Goal: Information Seeking & Learning: Understand process/instructions

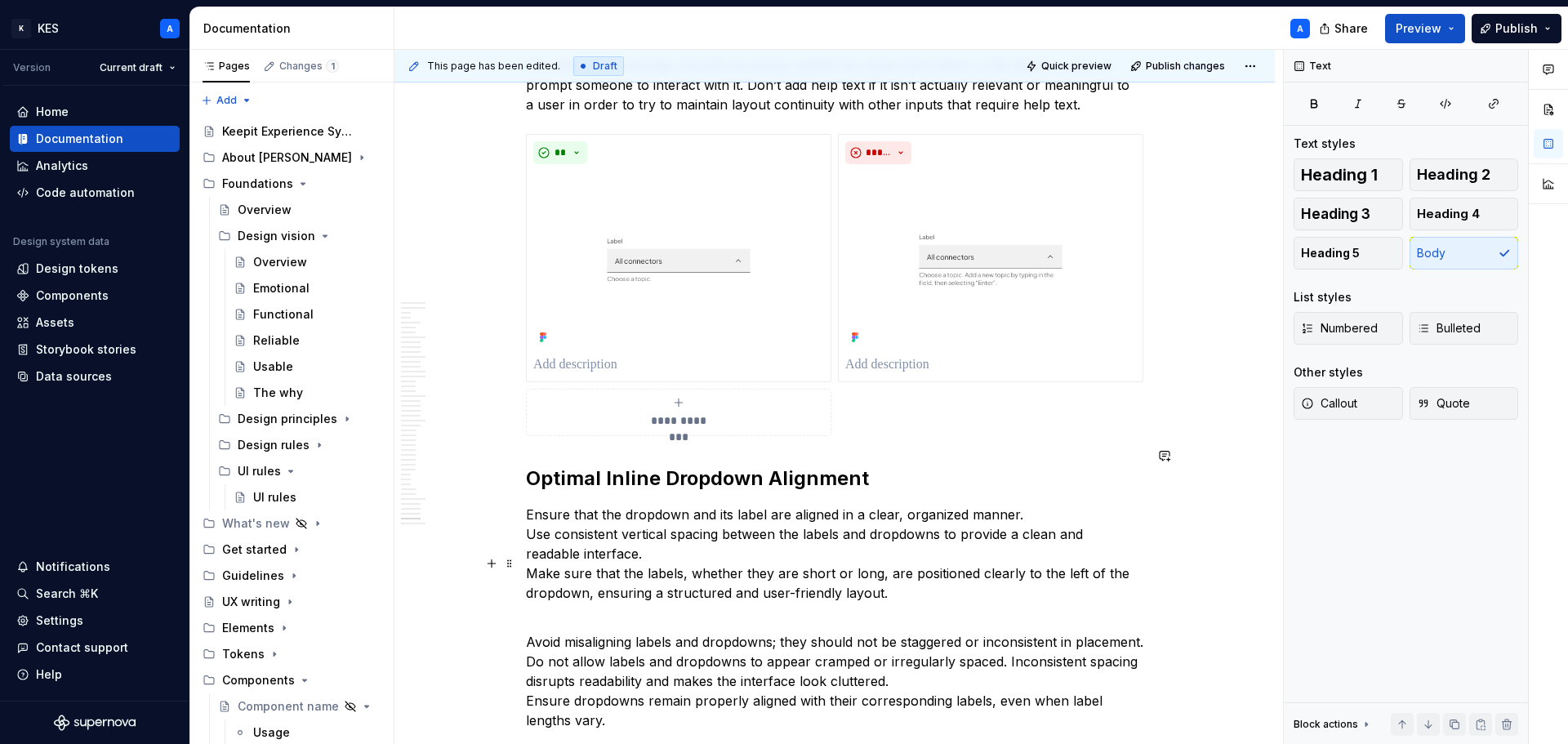
scroll to position [19399, 0]
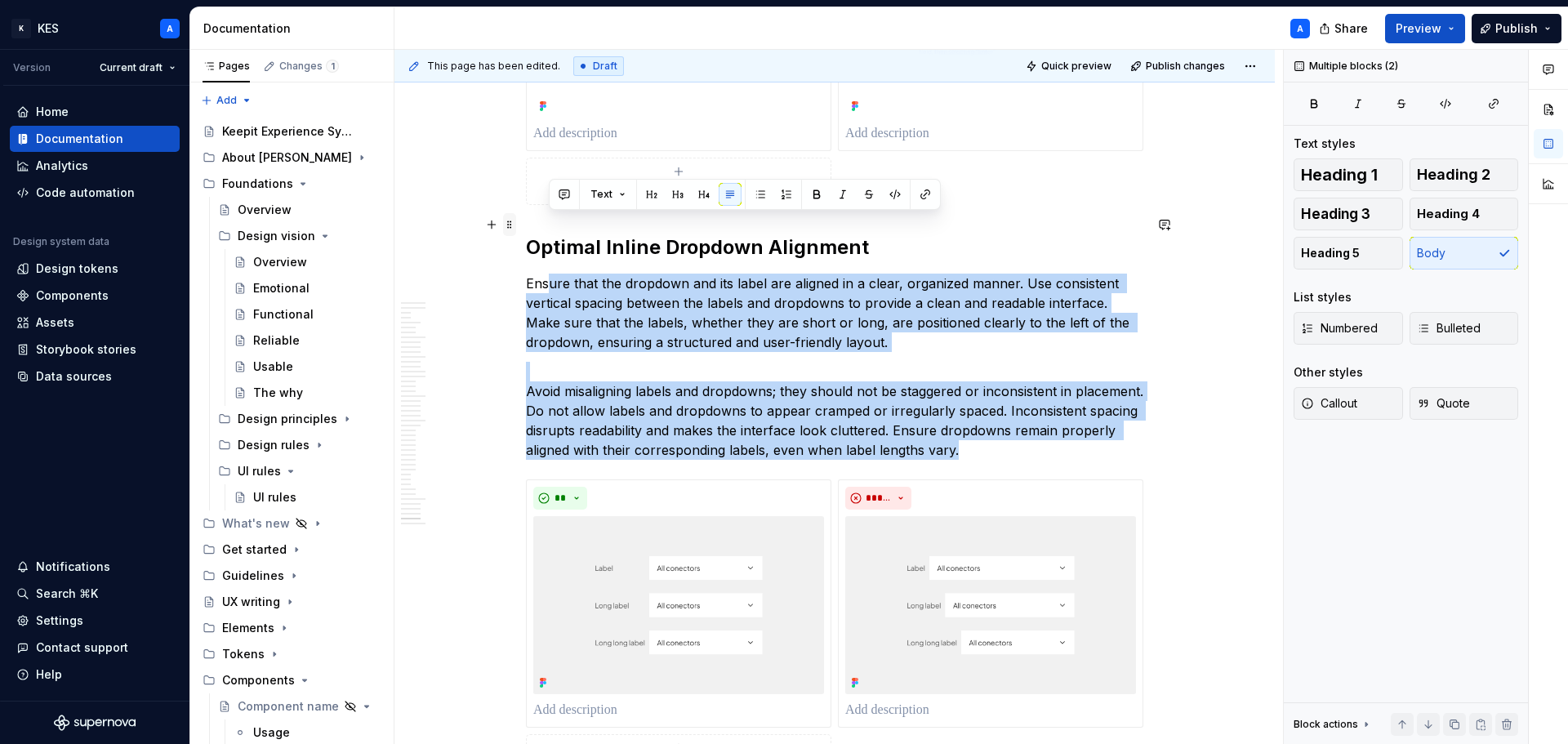
drag, startPoint x: 993, startPoint y: 395, endPoint x: 514, endPoint y: 225, distance: 508.3
click at [602, 273] on p "Ensure that the dropdown and its label are aligned in a clear, organized manner…" at bounding box center [834, 312] width 617 height 79
drag, startPoint x: 901, startPoint y: 365, endPoint x: 523, endPoint y: 229, distance: 401.7
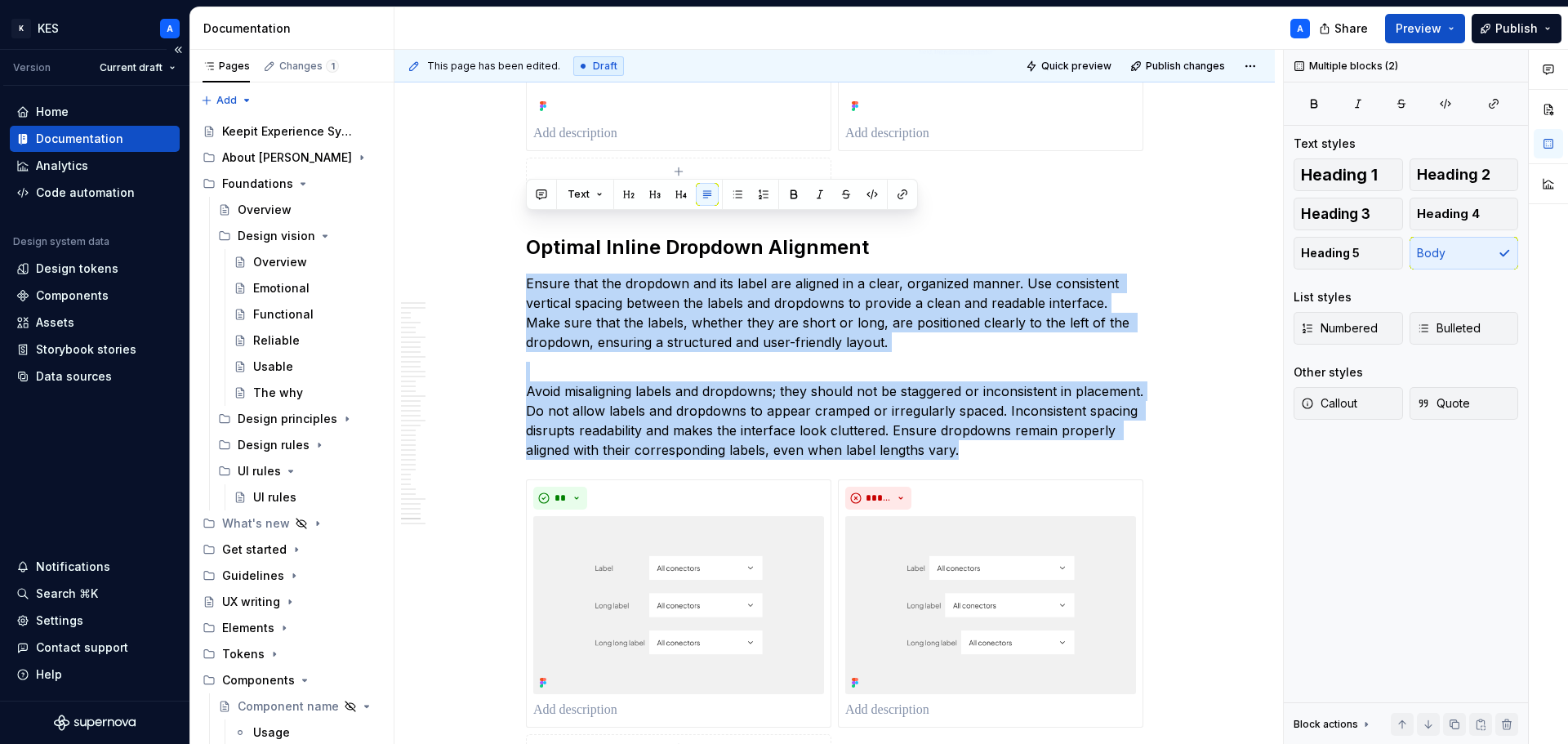
copy div "Ensure that the dropdown and its label are aligned in a clear, organized manner…"
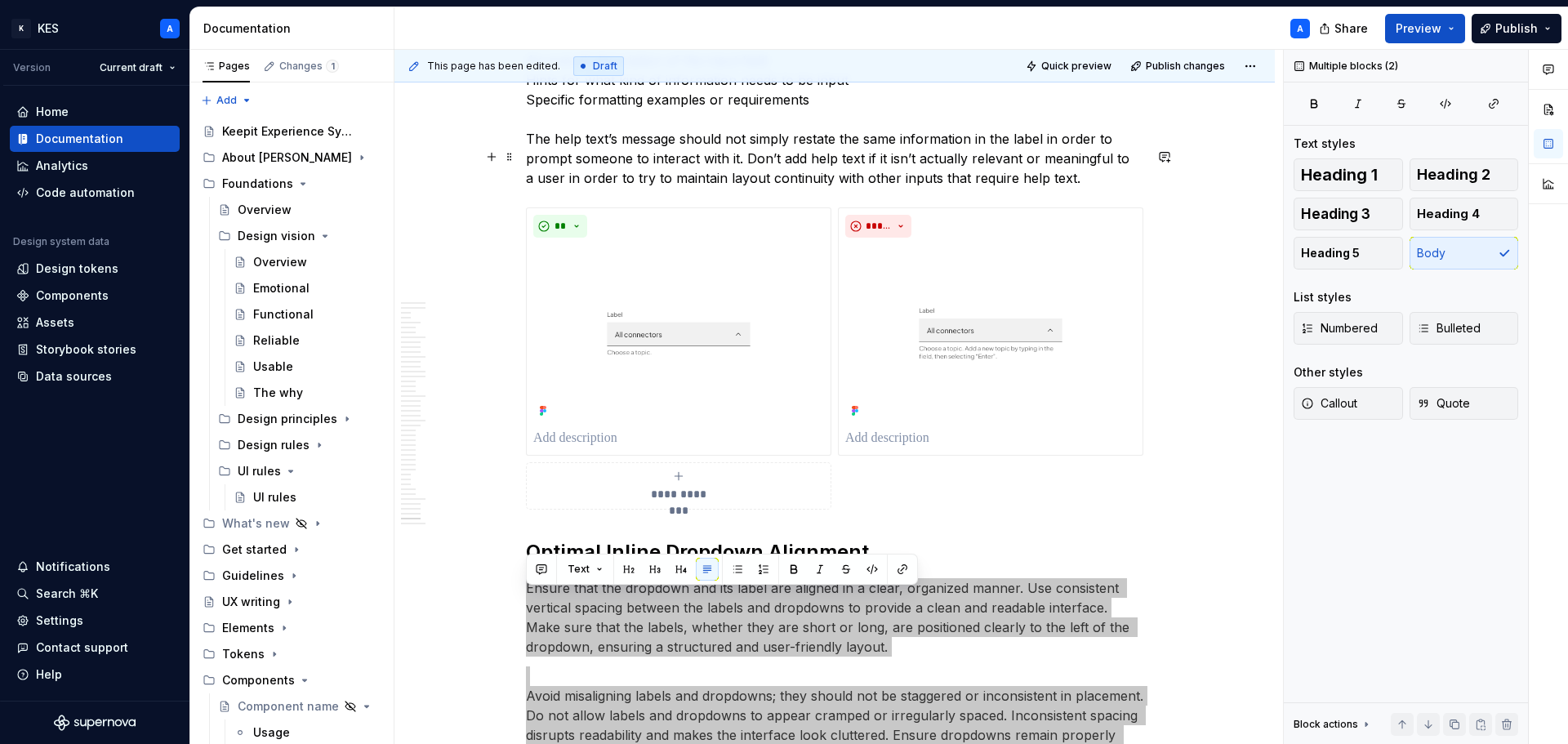
scroll to position [19154, 0]
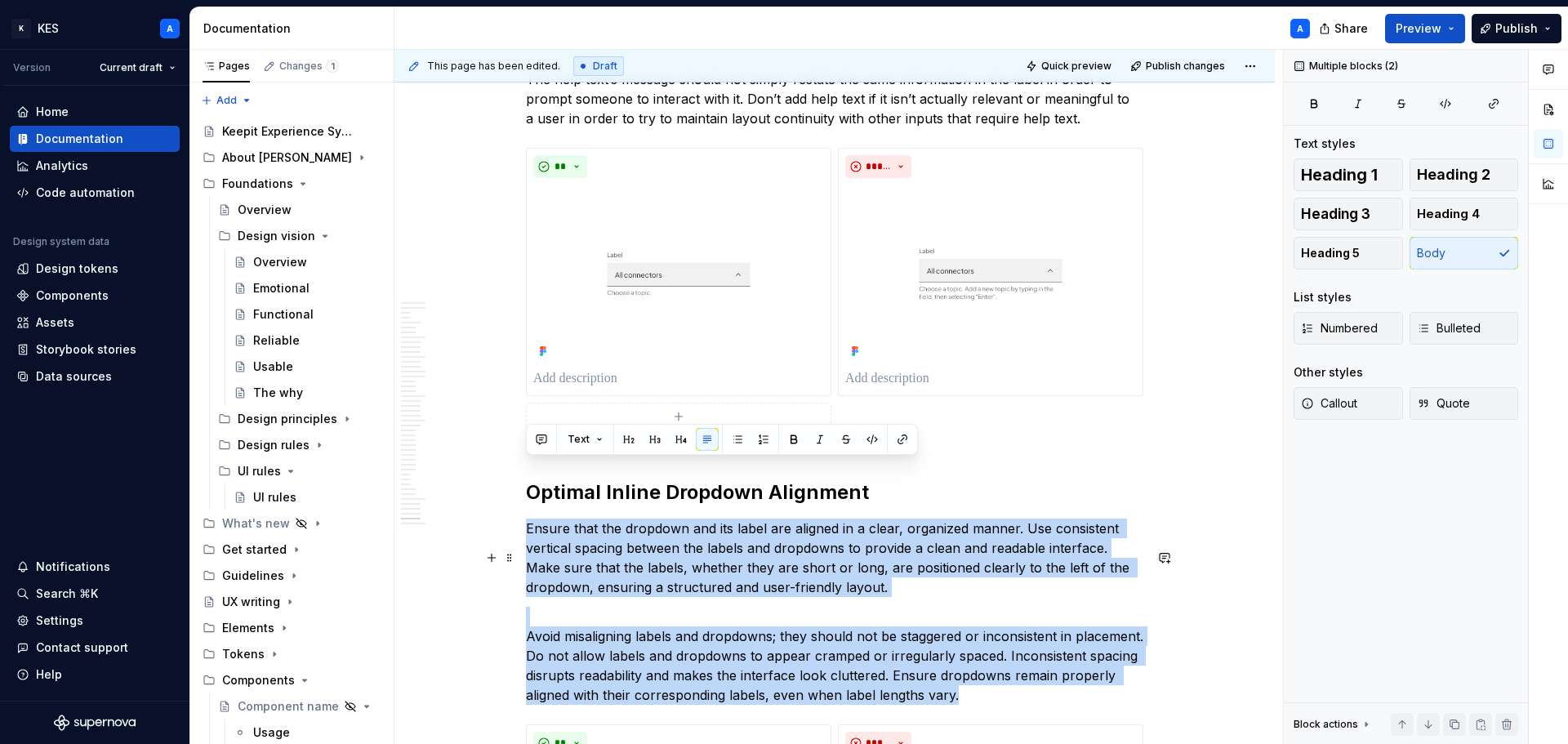
click at [657, 607] on p "Avoid misaligning labels and dropdowns; they should not be staggered or inconsi…" at bounding box center [834, 656] width 617 height 98
drag, startPoint x: 675, startPoint y: 544, endPoint x: 688, endPoint y: 550, distance: 14.3
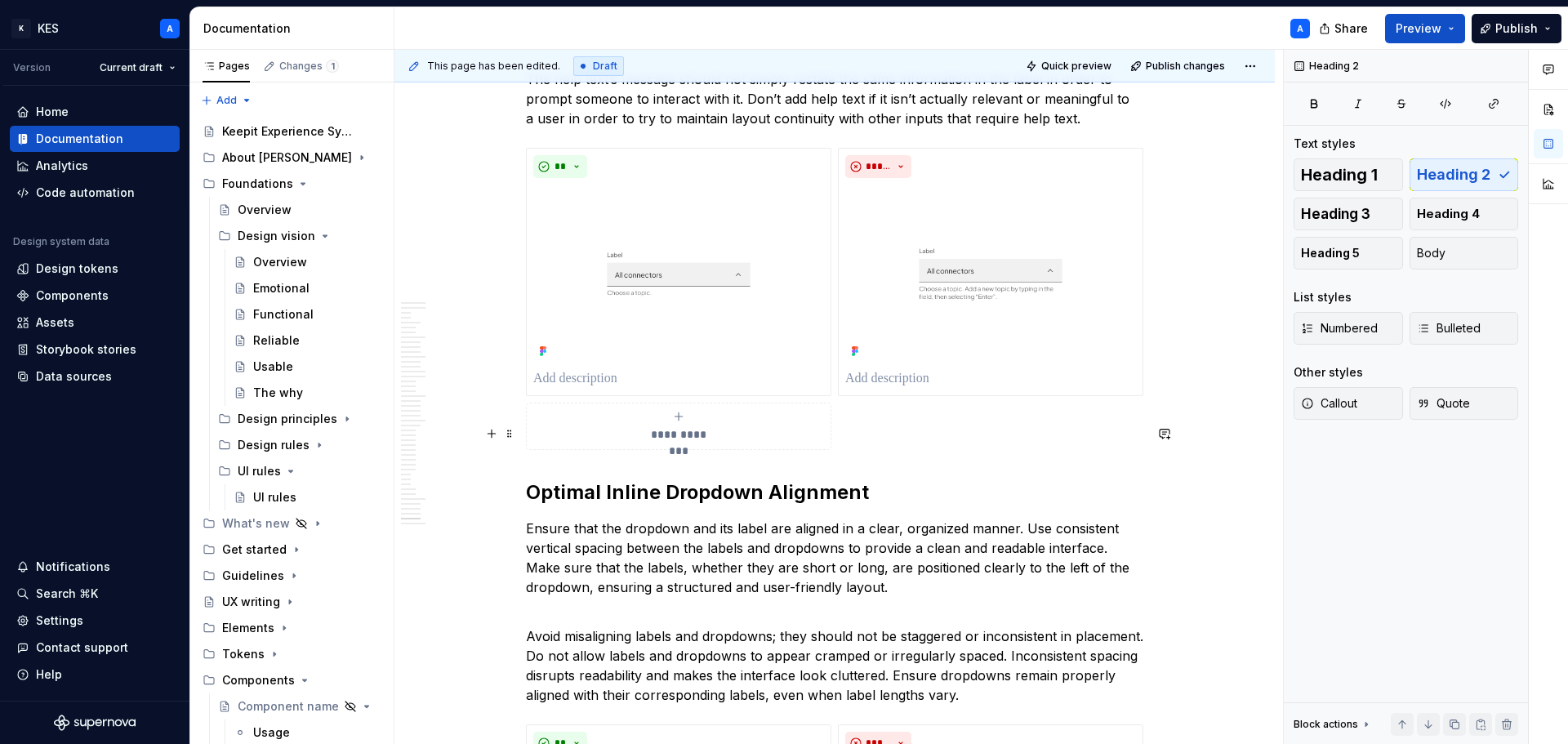
click at [611, 480] on h2 "Optimal Inline Dropdown Alignment" at bounding box center [834, 493] width 617 height 27
click at [678, 480] on h2 "Optimal inline Dropdown Alignment" at bounding box center [834, 493] width 617 height 27
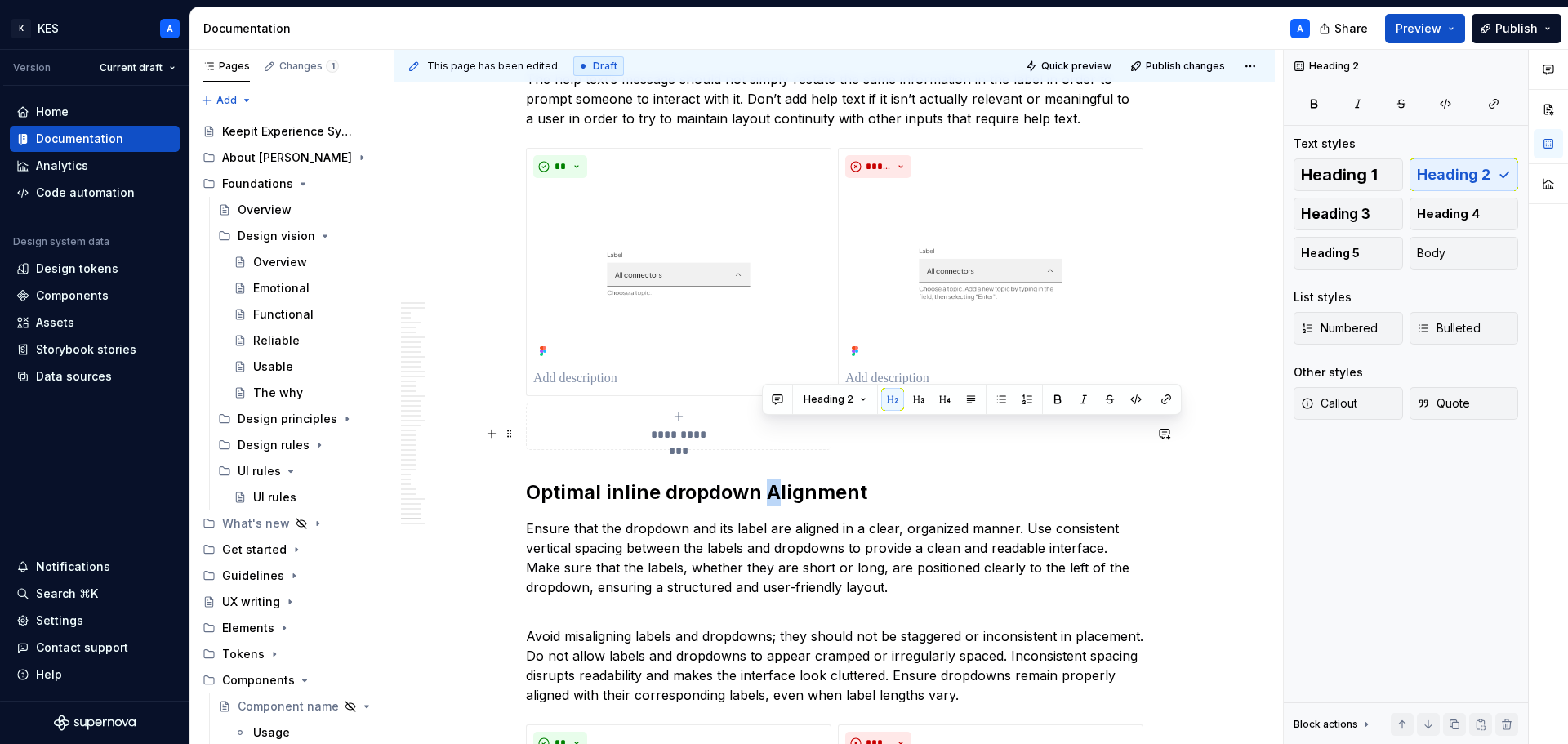
click at [769, 480] on h2 "Optimal inline dropdown Alignment" at bounding box center [834, 493] width 617 height 27
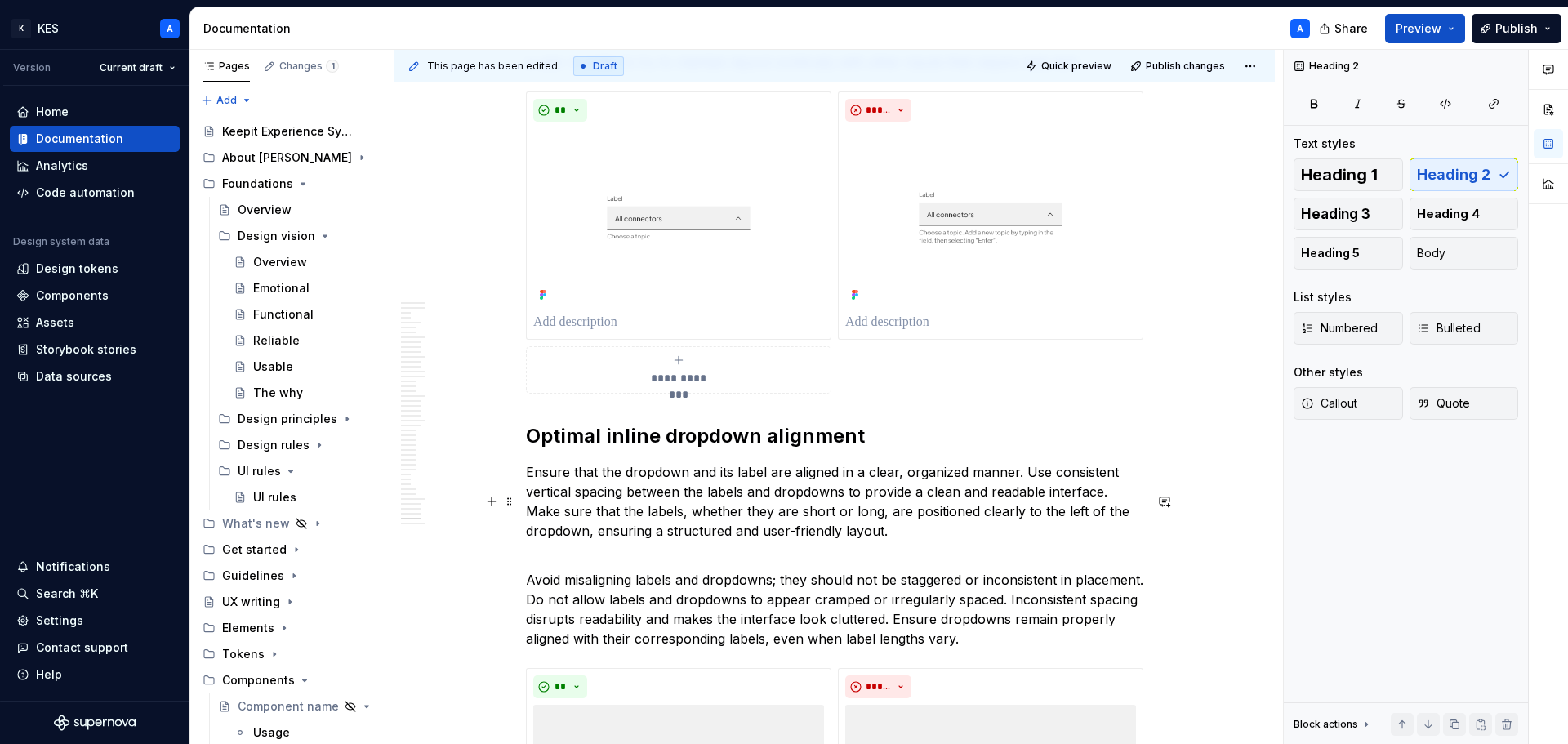
scroll to position [19317, 0]
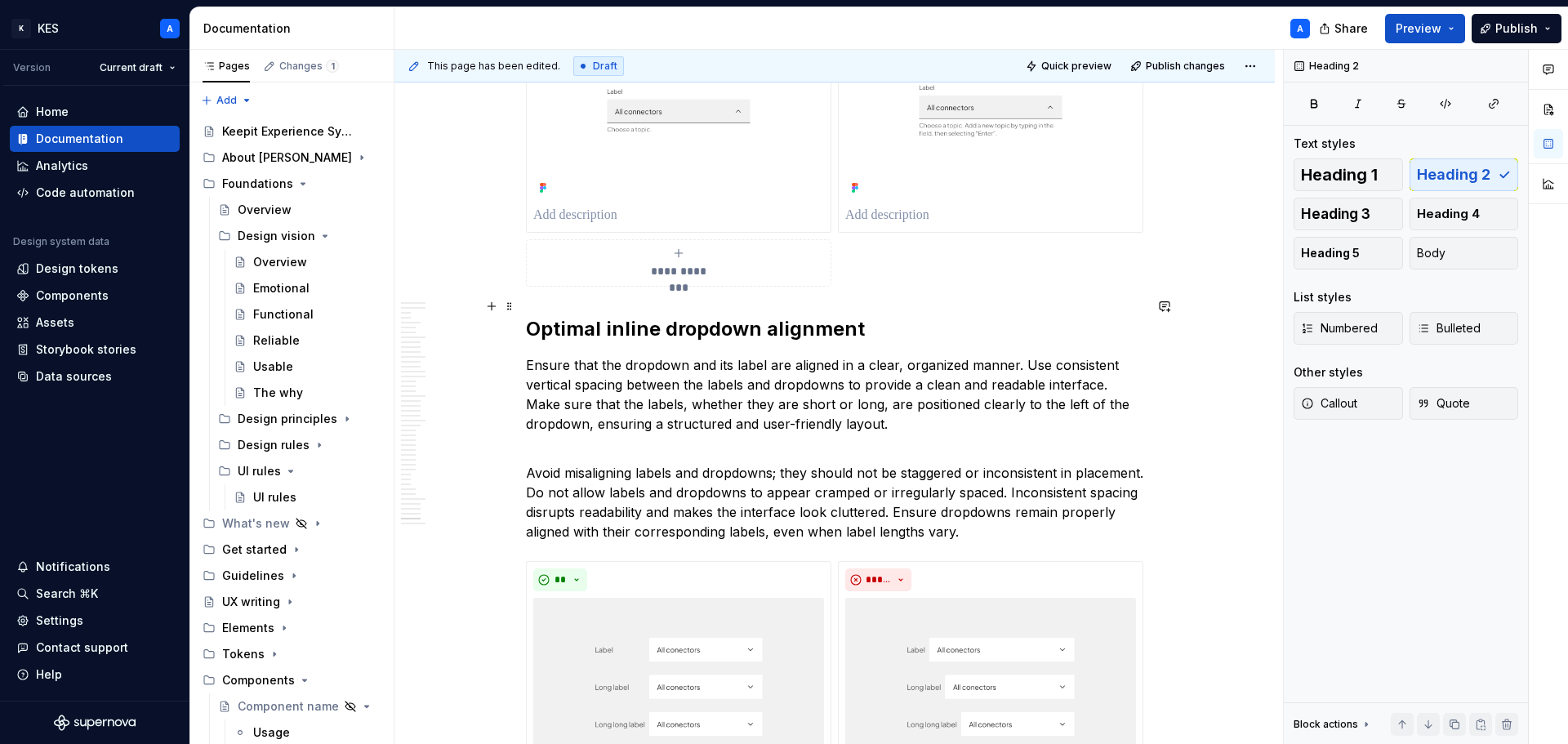
click at [638, 355] on p "Ensure that the dropdown and its label are aligned in a clear, organized manner…" at bounding box center [834, 394] width 617 height 79
click at [639, 355] on p "Ensure that the dropdown and its label are aligned in a clear, organized manner…" at bounding box center [834, 394] width 617 height 79
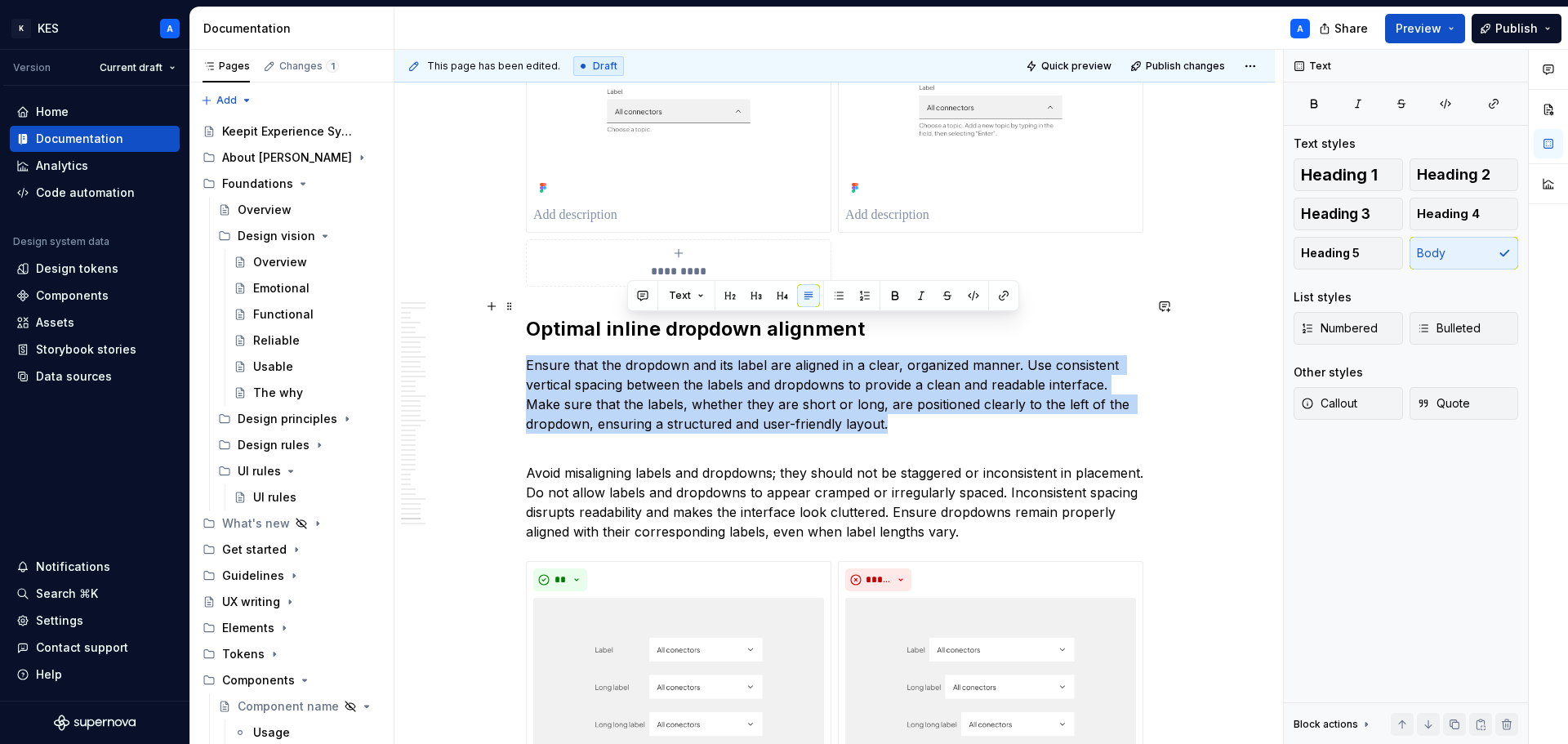
click at [638, 355] on p "Ensure that the dropdown and its label are aligned in a clear, organized manner…" at bounding box center [834, 394] width 617 height 79
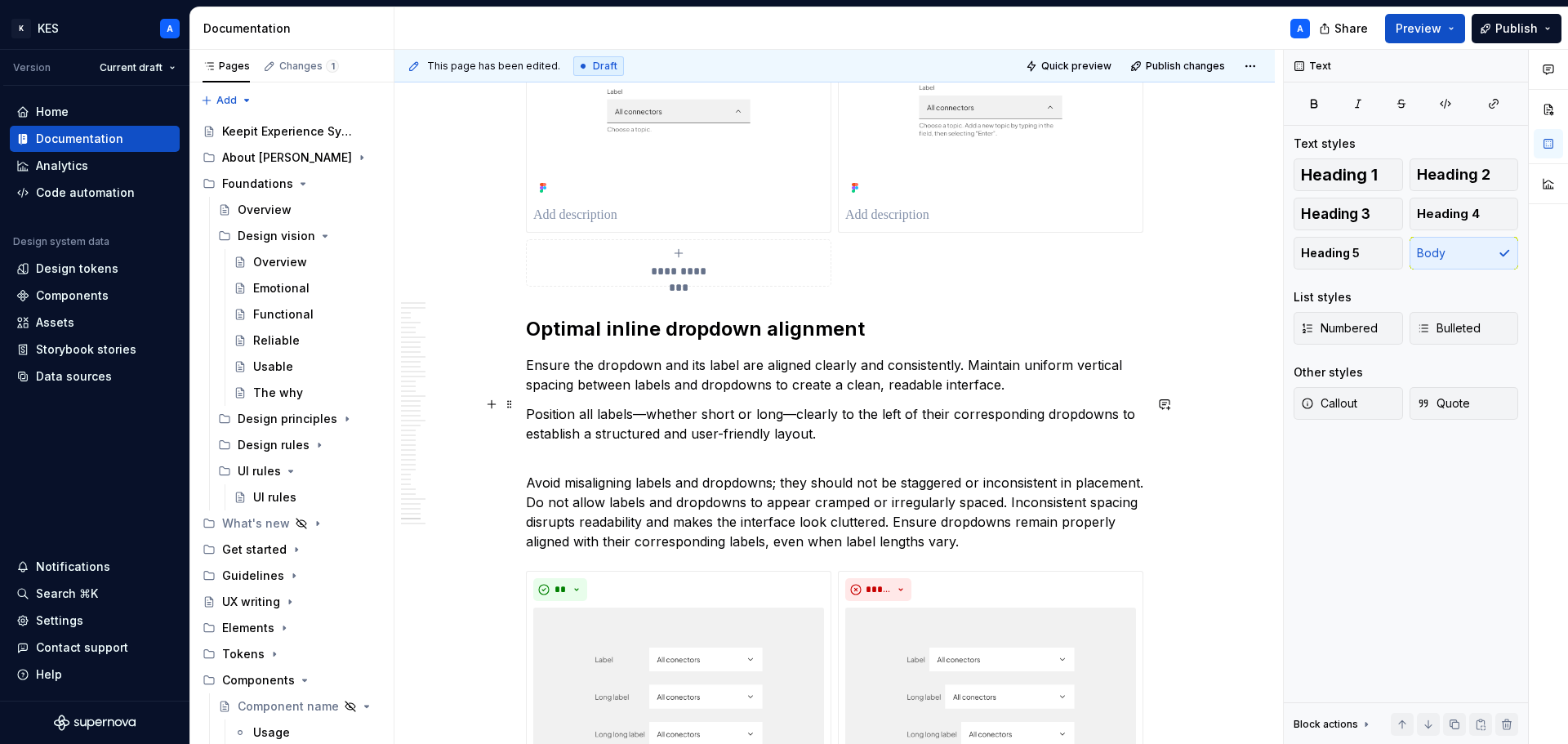
click at [531, 453] on p "Avoid misaligning labels and dropdowns; they should not be staggered or inconsi…" at bounding box center [834, 502] width 617 height 98
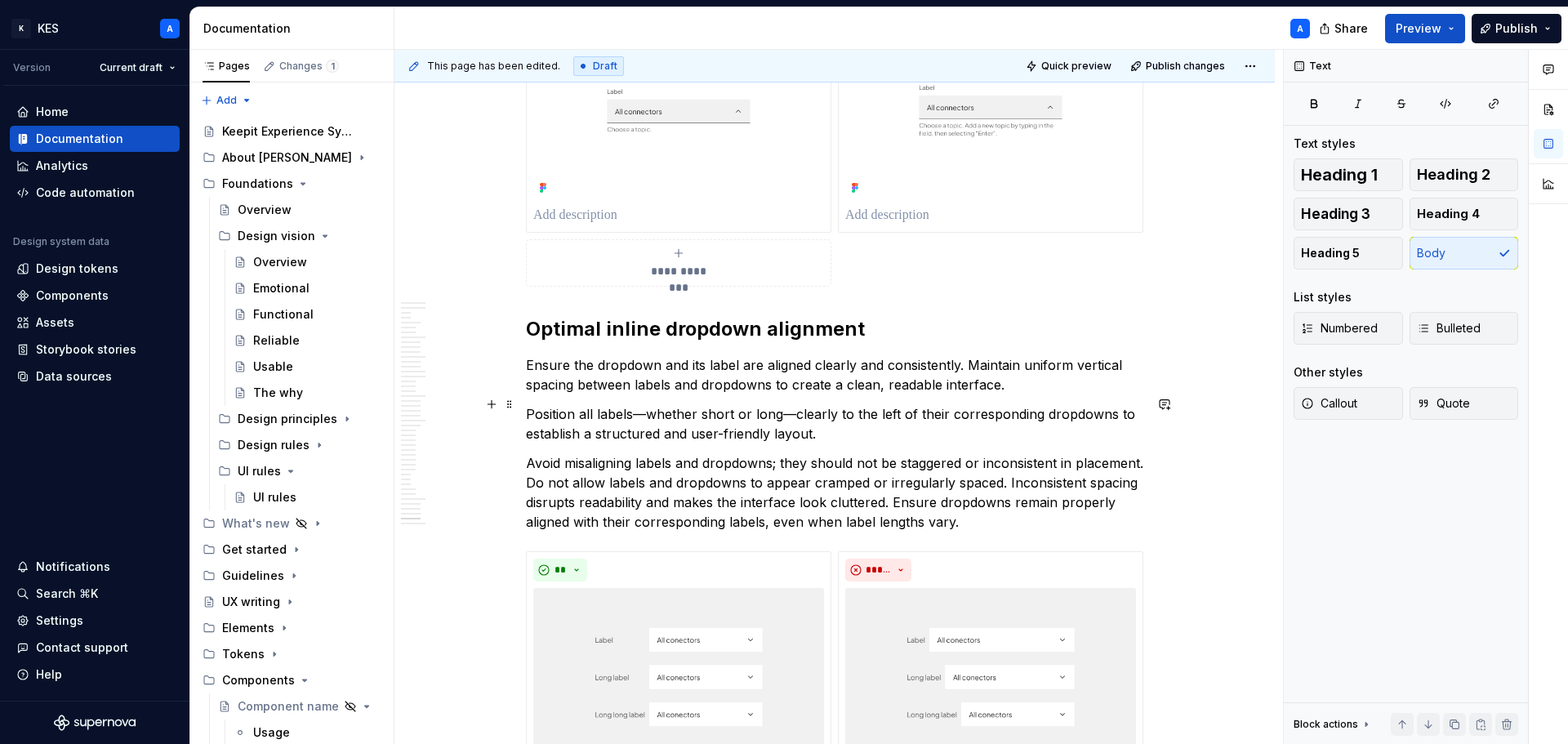
click at [885, 453] on p "Avoid misaligning labels and dropdowns; they should not be staggered or inconsi…" at bounding box center [834, 492] width 617 height 79
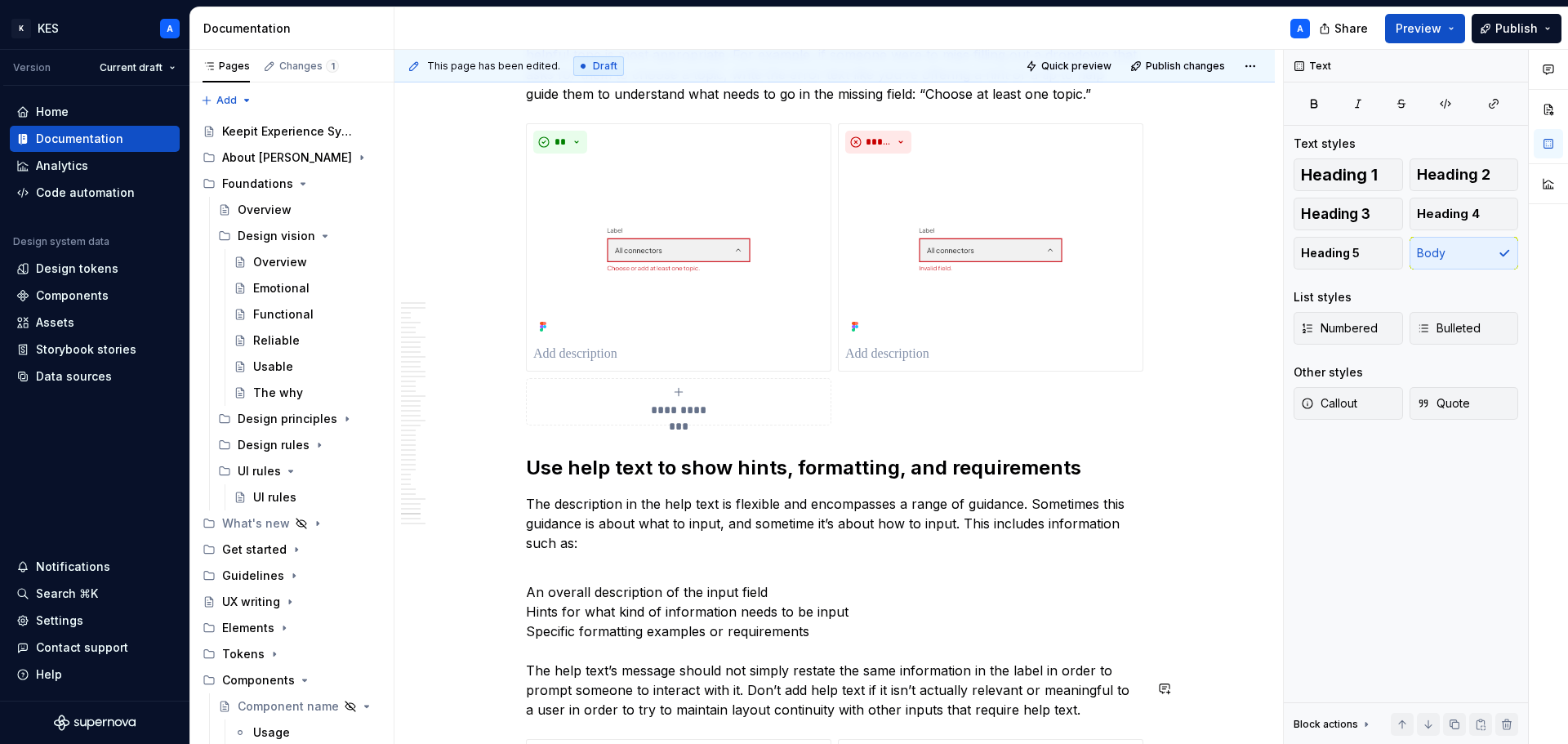
scroll to position [18582, 0]
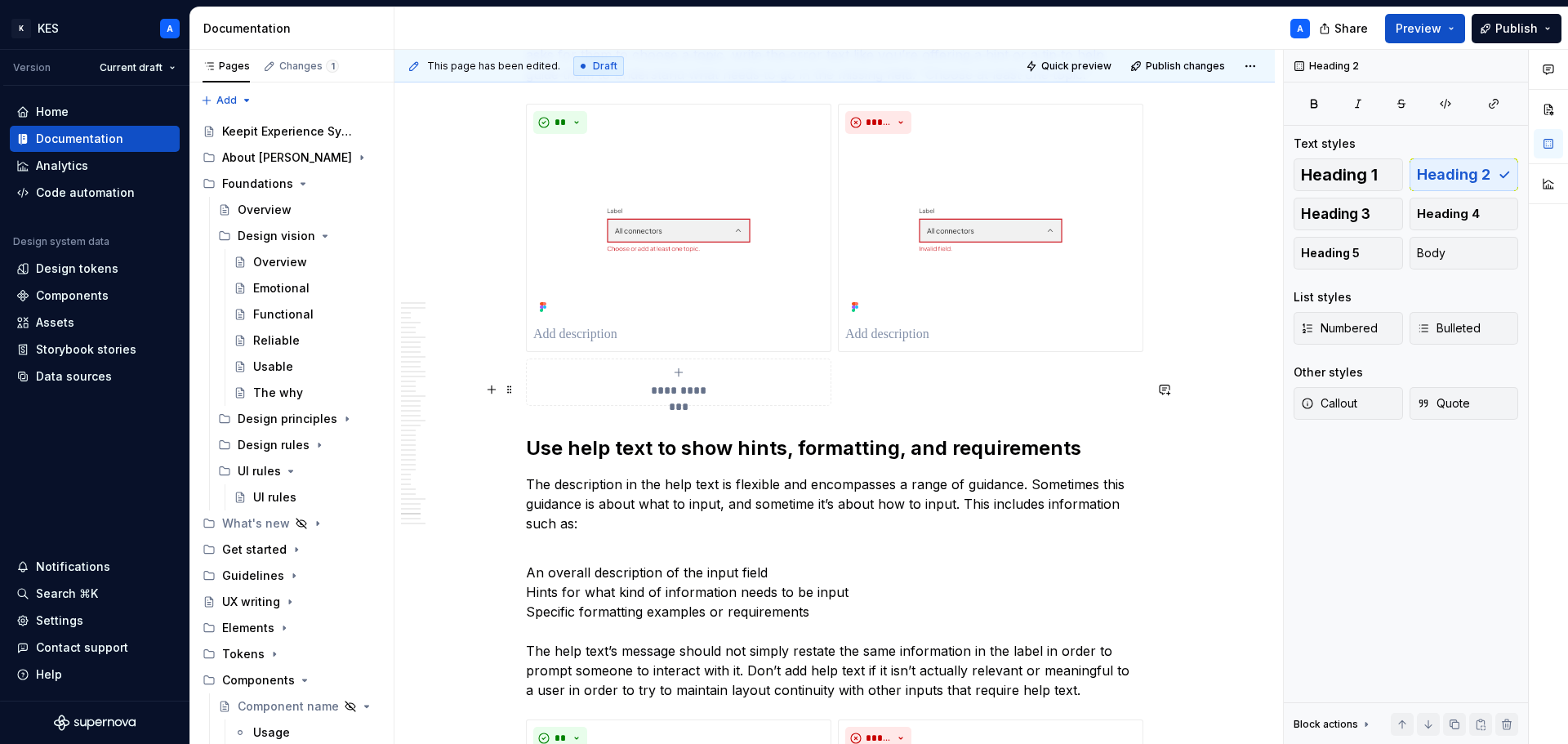
click at [610, 436] on h2 "Use help text to show hints, formatting, and requirements" at bounding box center [834, 449] width 617 height 27
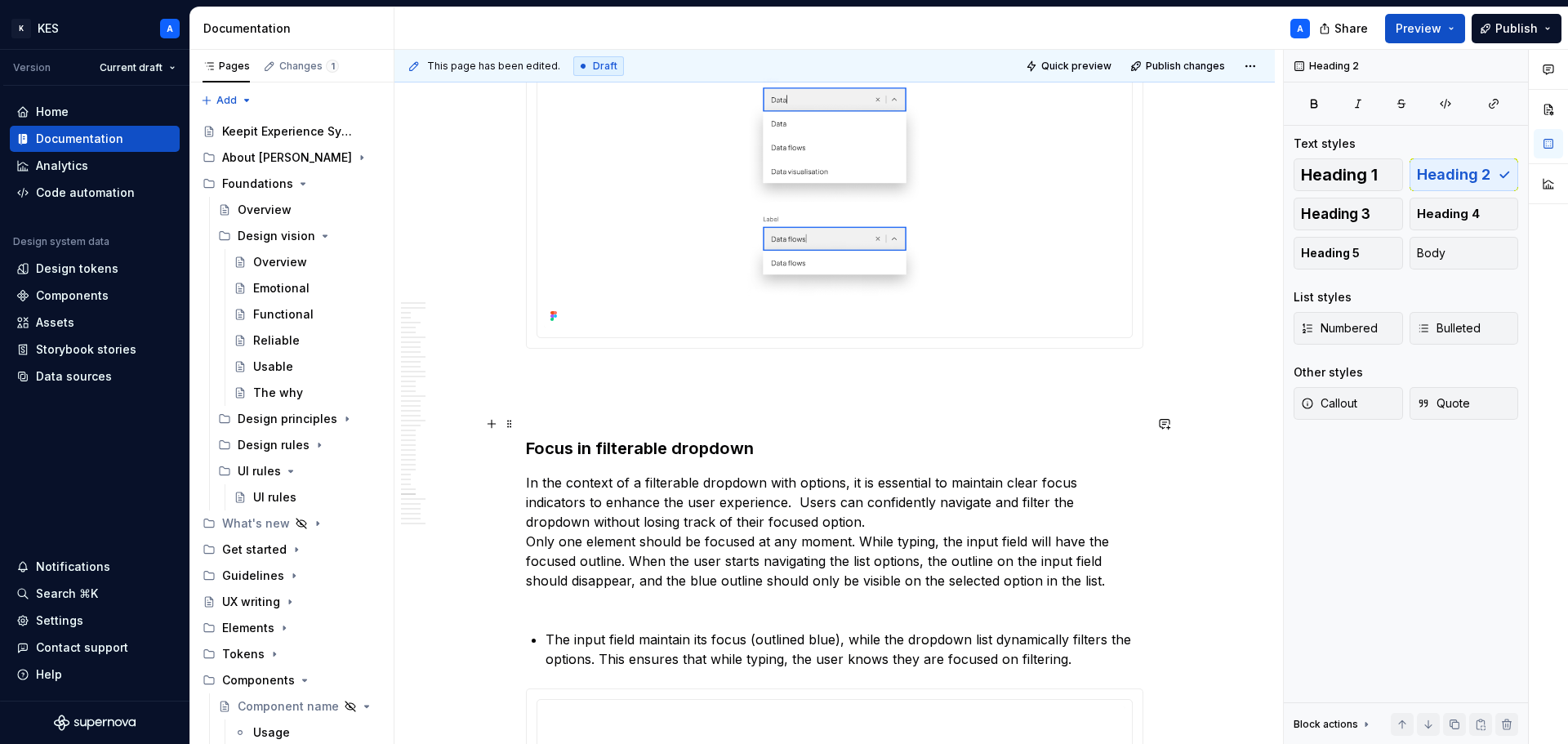
scroll to position [16050, 0]
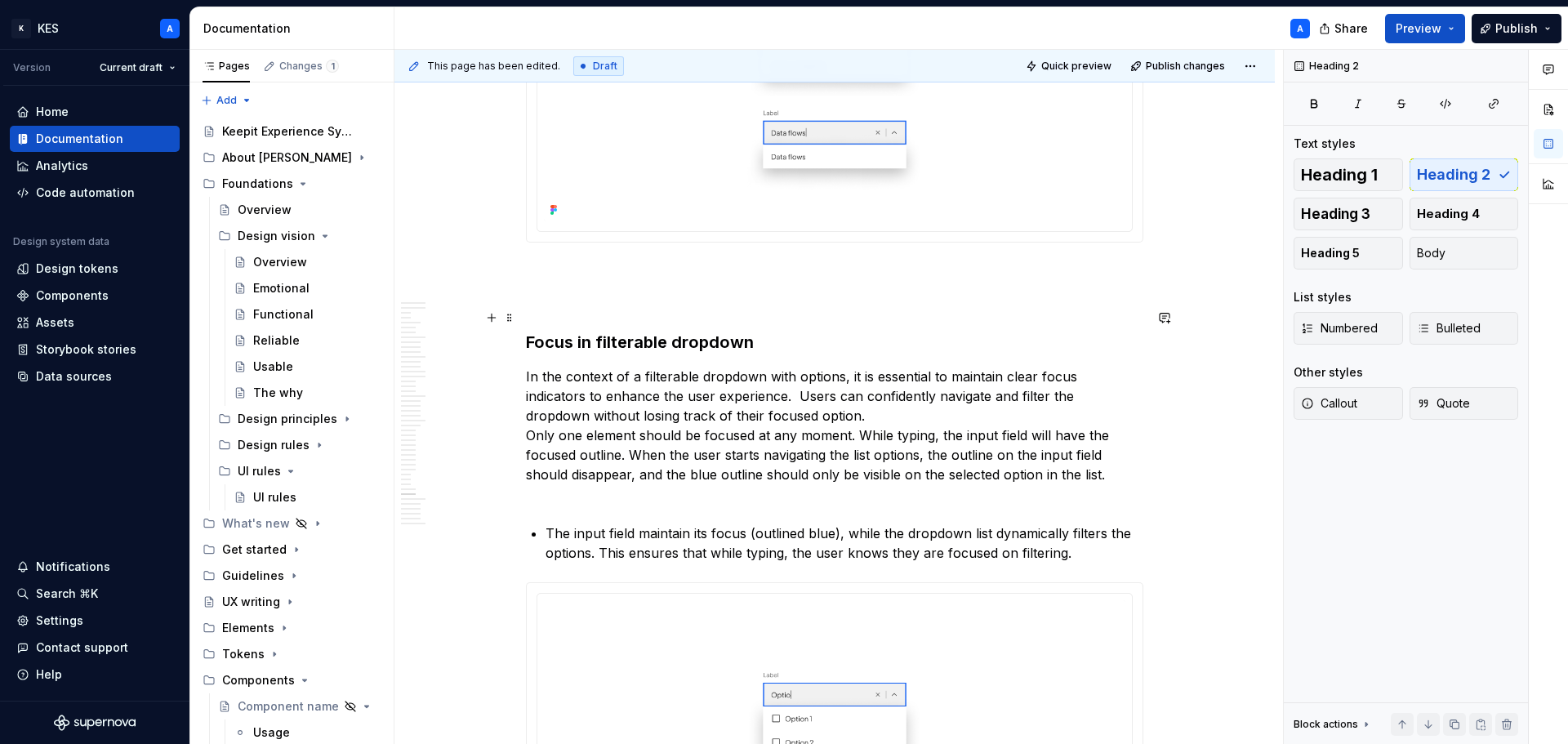
click at [530, 377] on p "In the context of a filterable dropdown with options, it is essential to mainta…" at bounding box center [834, 436] width 617 height 138
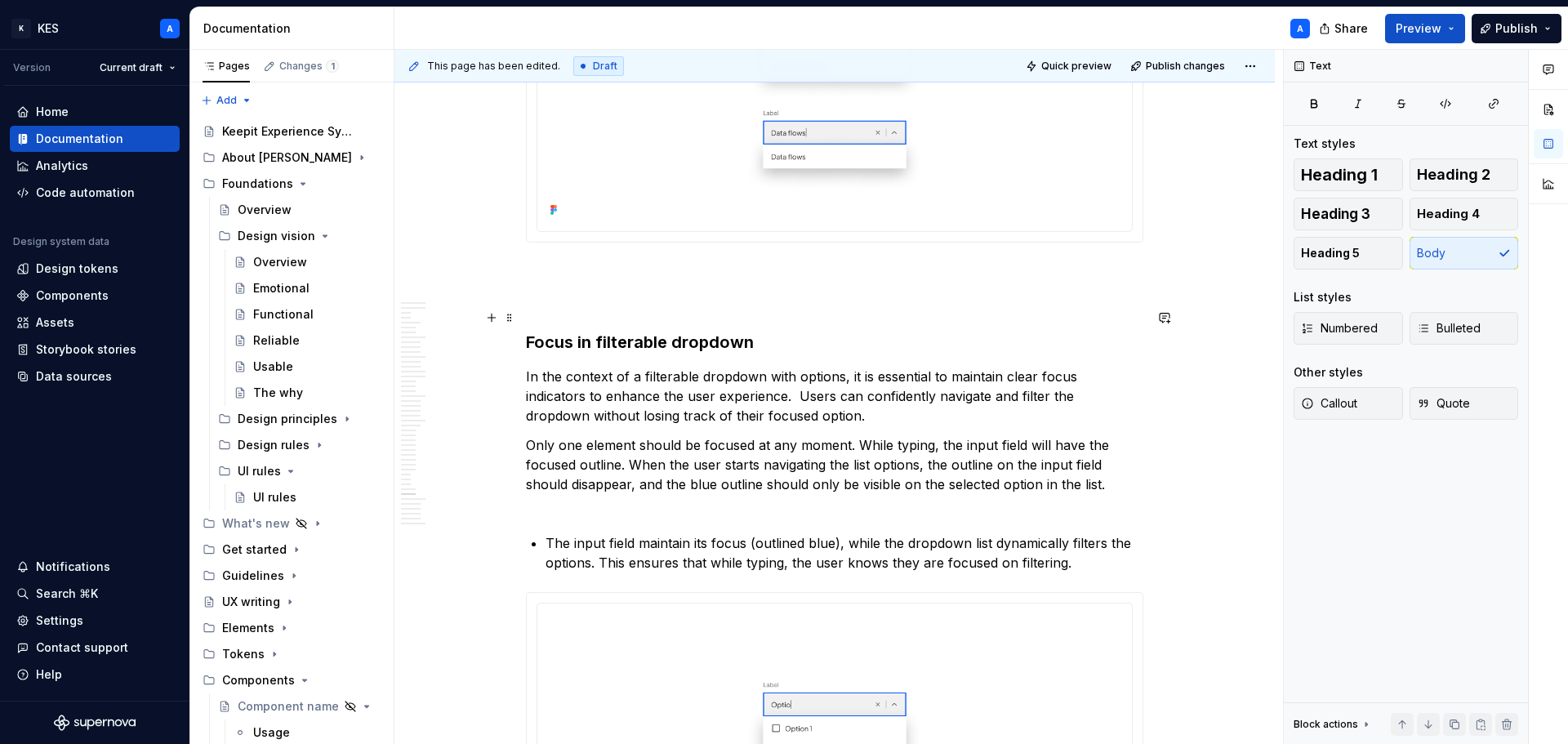
drag, startPoint x: 732, startPoint y: 341, endPoint x: 756, endPoint y: 346, distance: 24.5
click at [733, 367] on p "In the context of a filterable dropdown with options, it is essential to mainta…" at bounding box center [834, 396] width 617 height 59
type textarea "*"
